Goal: Task Accomplishment & Management: Manage account settings

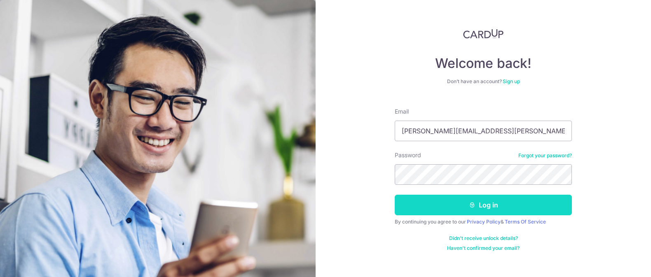
type input "[EMAIL_ADDRESS][DOMAIN_NAME]"
click at [433, 207] on button "Log in" at bounding box center [483, 205] width 177 height 21
